Goal: Complete application form: Complete application form

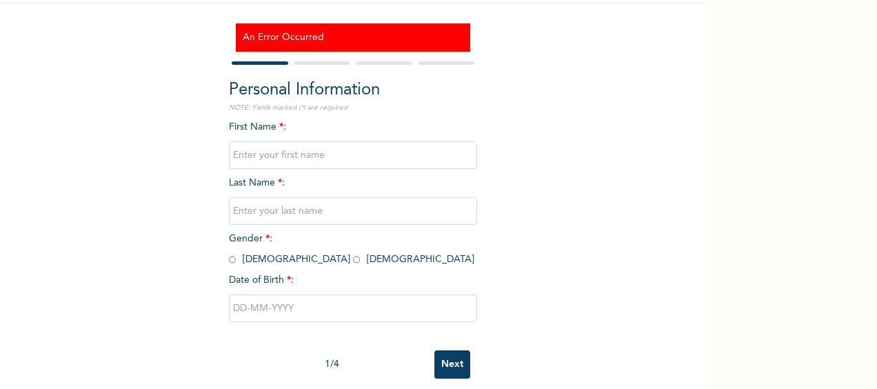
scroll to position [139, 0]
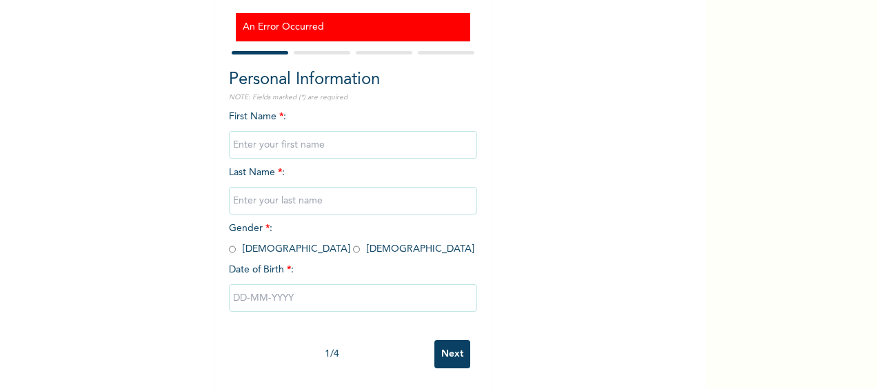
click at [358, 139] on input "text" at bounding box center [353, 145] width 248 height 28
type input "[PERSON_NAME]"
type input "MBATA"
click at [353, 243] on input "radio" at bounding box center [356, 249] width 7 height 13
radio input "true"
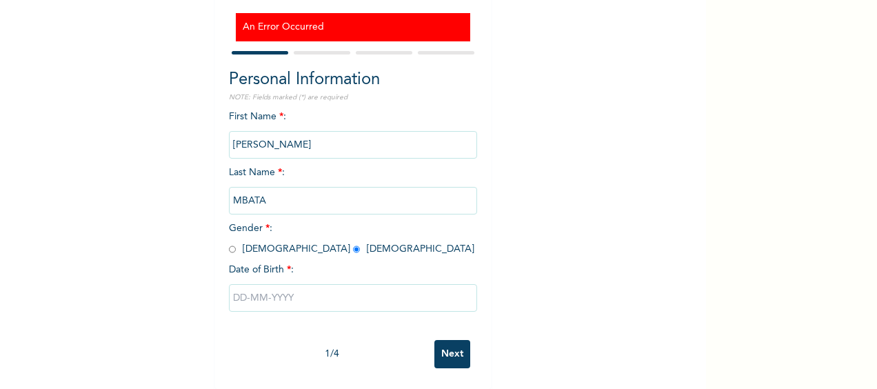
click at [315, 285] on input "text" at bounding box center [353, 298] width 248 height 28
select select "7"
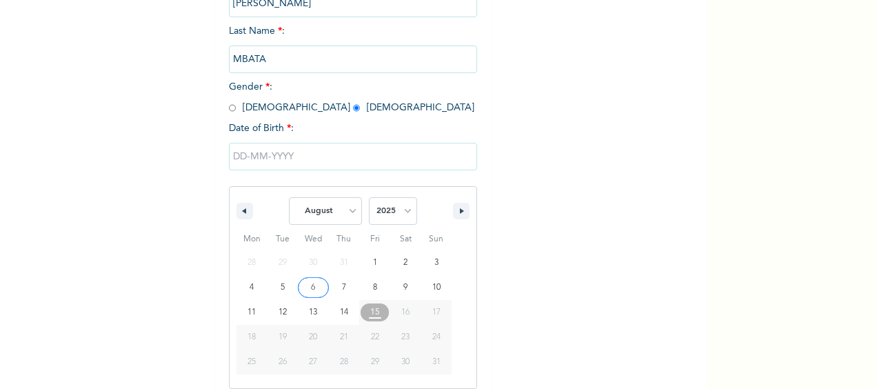
scroll to position [281, 0]
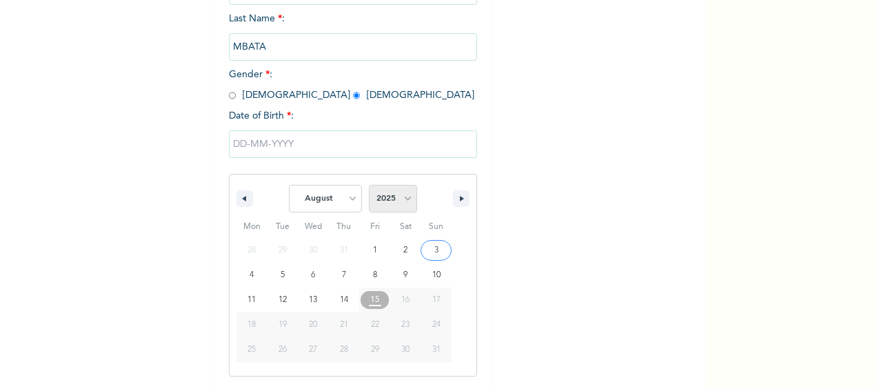
click at [404, 206] on select "2025 2024 2023 2022 2021 2020 2019 2018 2017 2016 2015 2014 2013 2012 2011 2010…" at bounding box center [393, 199] width 48 height 28
select select "1981"
click at [369, 187] on select "2025 2024 2023 2022 2021 2020 2019 2018 2017 2016 2015 2014 2013 2012 2011 2010…" at bounding box center [393, 199] width 48 height 28
click at [346, 200] on select "January February March April May June July August September October November De…" at bounding box center [325, 199] width 73 height 28
select select "1"
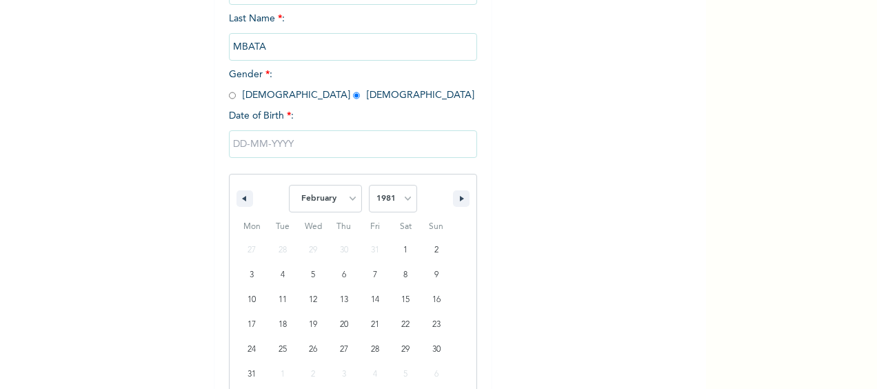
click at [289, 187] on select "January February March April May June July August September October November De…" at bounding box center [325, 199] width 73 height 28
type input "[DATE]"
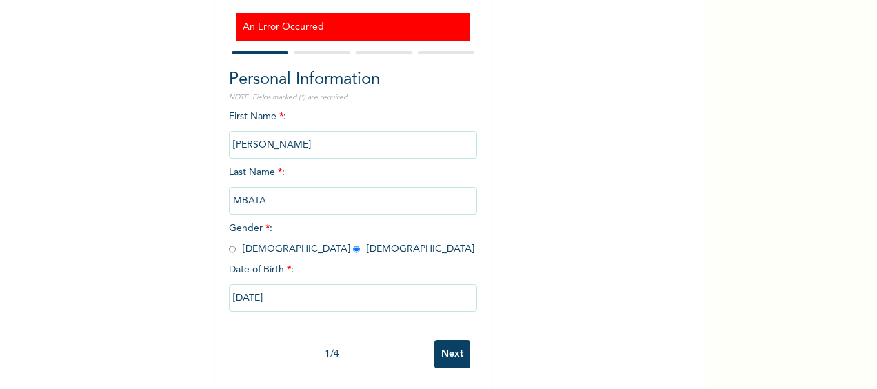
scroll to position [139, 0]
click at [453, 343] on input "Next" at bounding box center [452, 354] width 36 height 28
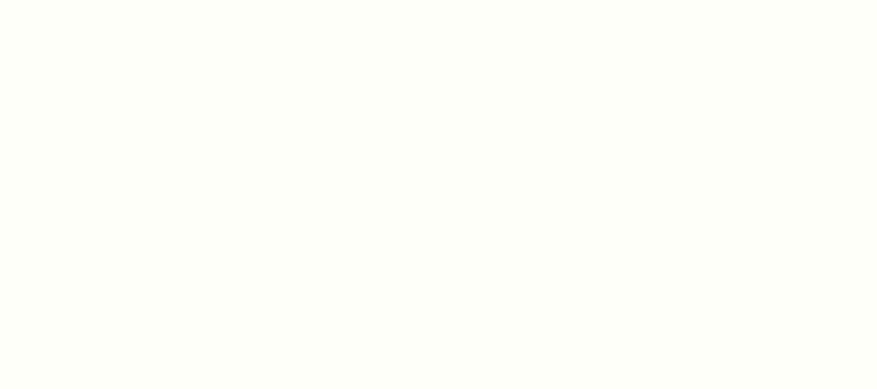
click at [549, 147] on div at bounding box center [438, 194] width 877 height 389
click at [583, 70] on div at bounding box center [438, 194] width 877 height 389
click at [420, 90] on div at bounding box center [438, 194] width 877 height 389
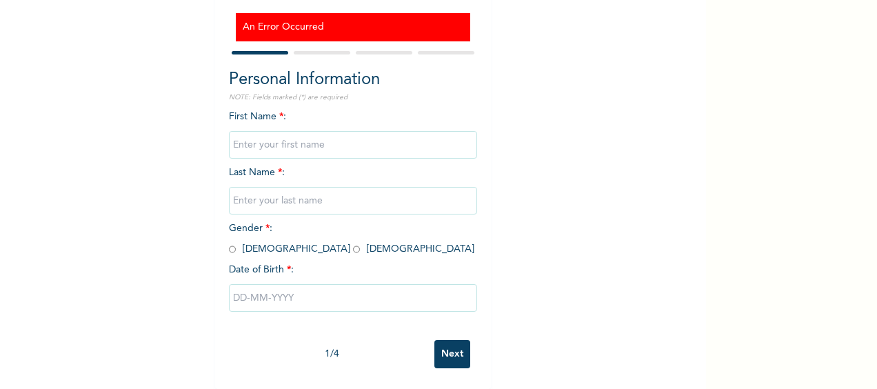
scroll to position [99, 0]
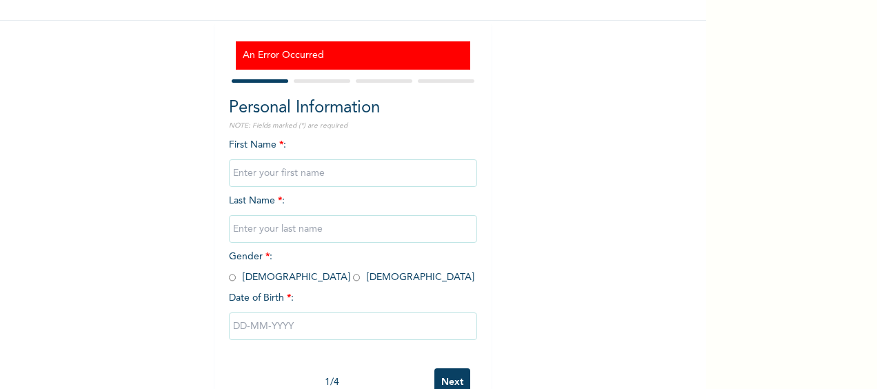
click at [265, 144] on span "First Name * :" at bounding box center [353, 159] width 248 height 38
click at [306, 145] on div "First Name * : Last Name * : Gender * : Male Female Date of Birth * :" at bounding box center [353, 249] width 248 height 223
click at [305, 176] on input "text" at bounding box center [353, 173] width 248 height 28
type input "[PERSON_NAME]"
type input "MBATA"
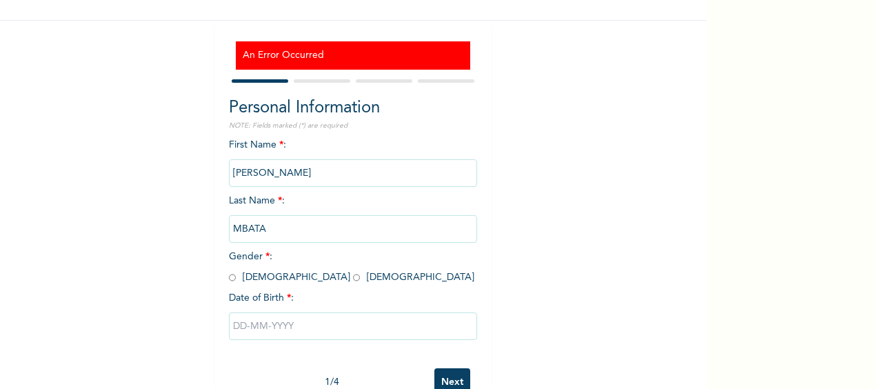
click at [353, 277] on input "radio" at bounding box center [356, 277] width 7 height 13
radio input "true"
click at [693, 316] on div "Enrollee Sign-Up Form An Error Occurred Personal Information NOTE: Fields marke…" at bounding box center [353, 159] width 706 height 516
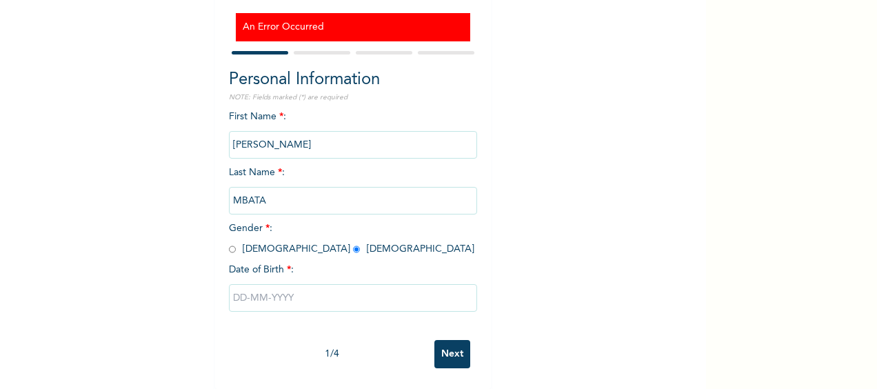
click at [729, 220] on div "Enrollee Sign-Up Form An Error Occurred Personal Information NOTE: Fields marke…" at bounding box center [438, 194] width 877 height 389
click at [591, 142] on div "Enrollee Sign-Up Form An Error Occurred Personal Information NOTE: Fields marke…" at bounding box center [353, 130] width 706 height 516
